Goal: Navigation & Orientation: Find specific page/section

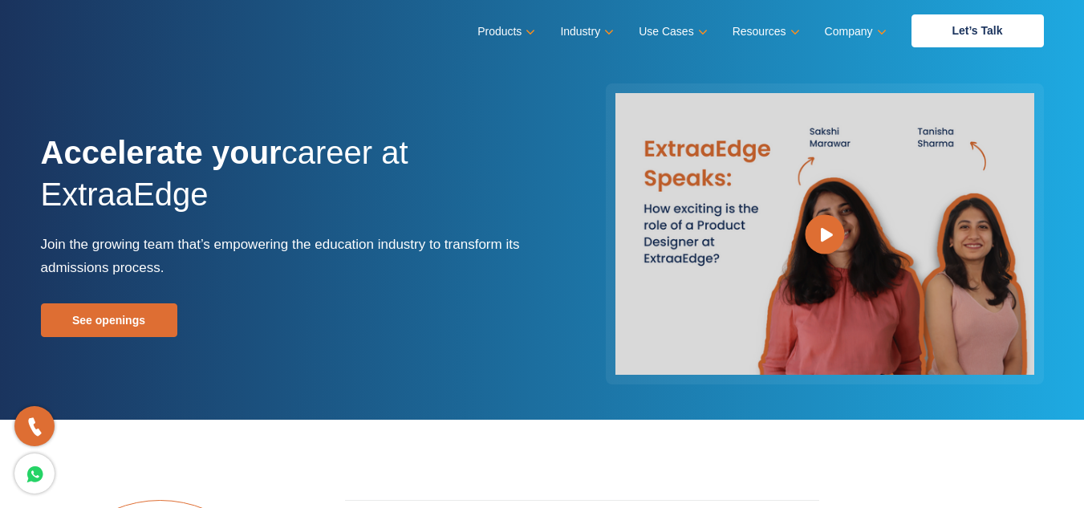
drag, startPoint x: 0, startPoint y: 0, endPoint x: 550, endPoint y: 157, distance: 571.8
click at [550, 157] on div at bounding box center [800, 234] width 514 height 302
click at [471, 214] on h1 "Accelerate your career at ExtraaEdge" at bounding box center [286, 182] width 490 height 101
click at [123, 326] on link "See openings" at bounding box center [109, 320] width 136 height 34
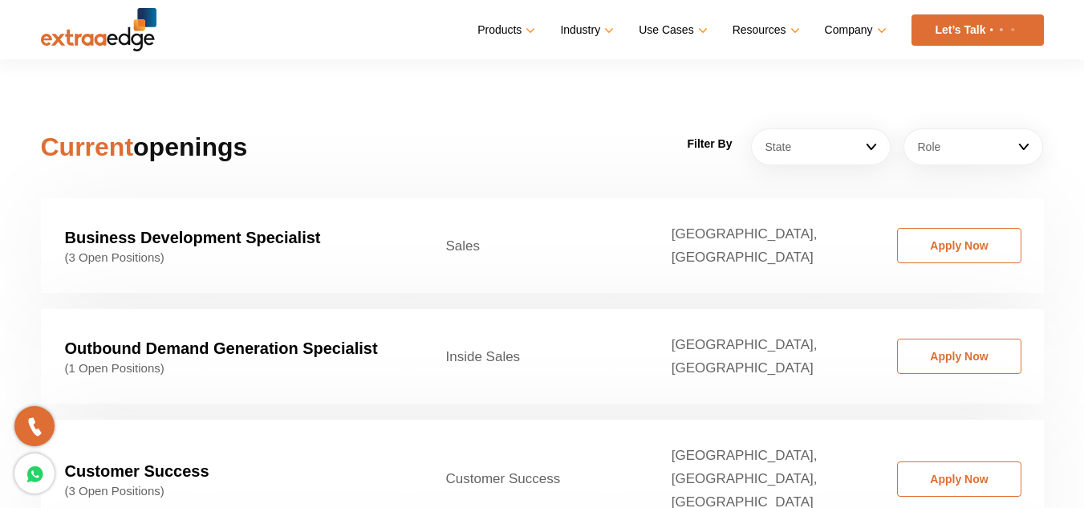
scroll to position [2816, 0]
